Goal: Consume media (video, audio)

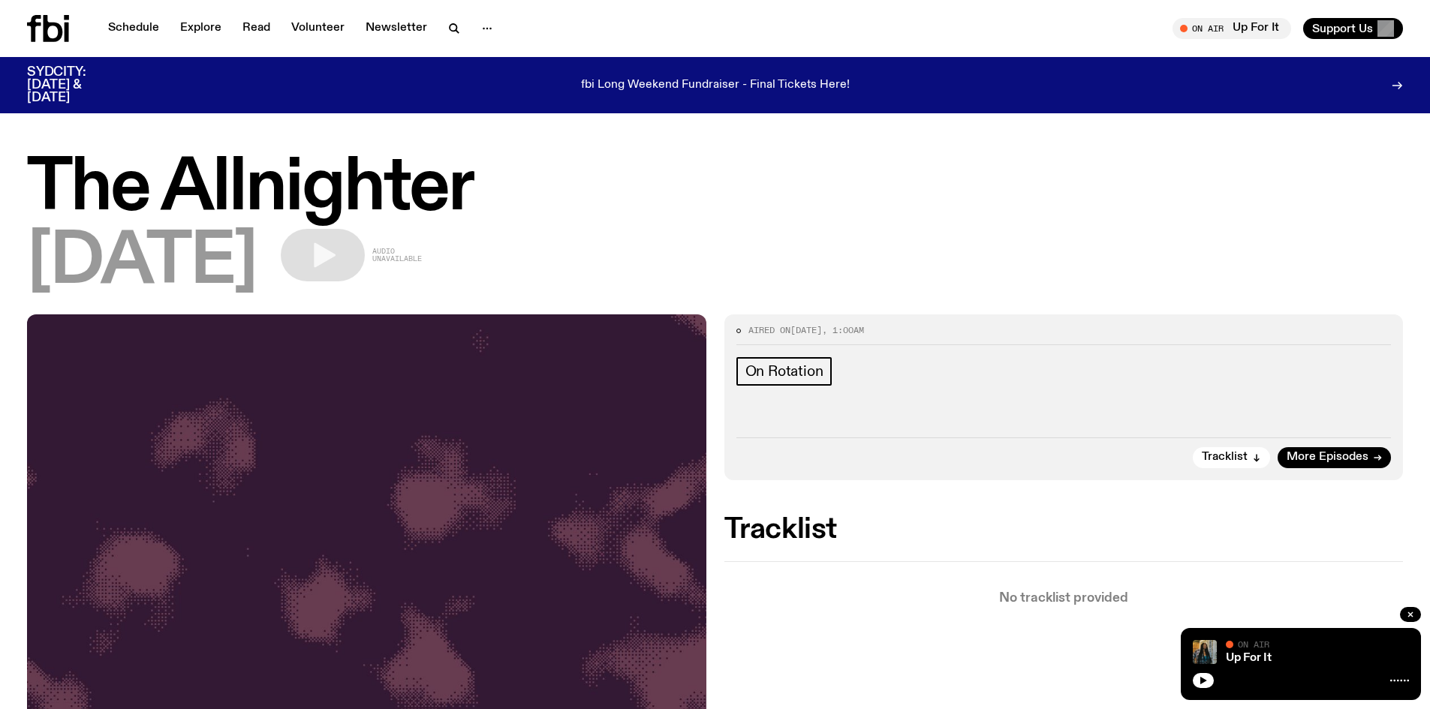
click at [1164, 229] on div "03.10.25 Audio unavailable" at bounding box center [715, 263] width 1376 height 68
click at [1405, 607] on button "button" at bounding box center [1410, 614] width 21 height 15
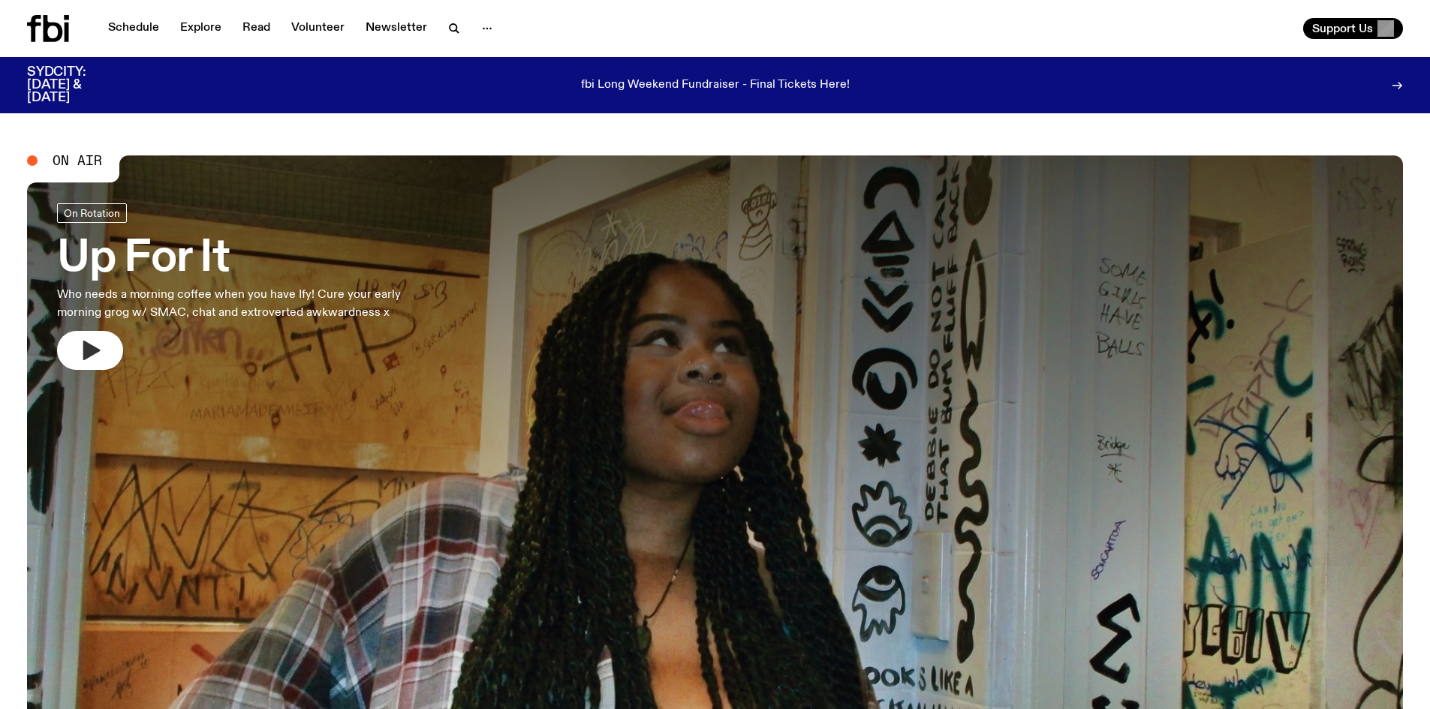
click at [101, 351] on icon "button" at bounding box center [90, 351] width 24 height 24
